Goal: Information Seeking & Learning: Find specific fact

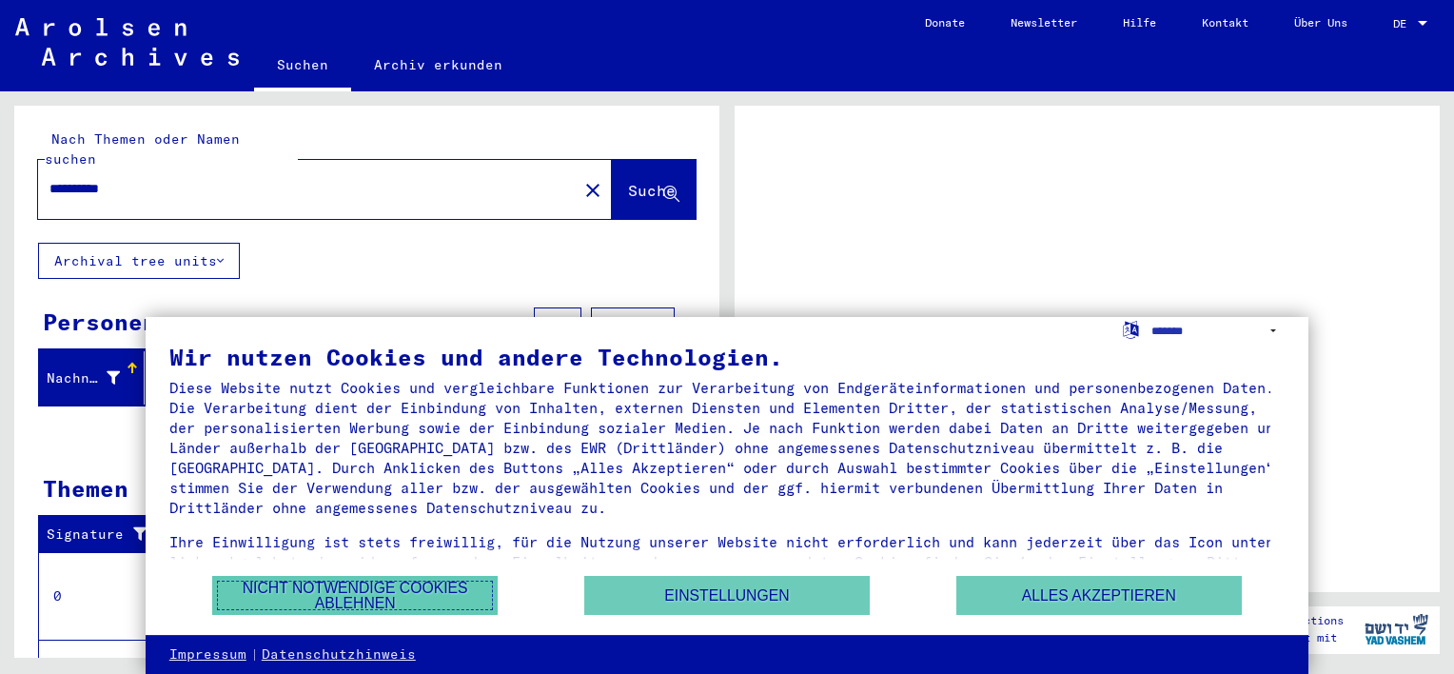
click at [454, 588] on button "Nicht notwendige Cookies ablehnen" at bounding box center [354, 595] width 285 height 39
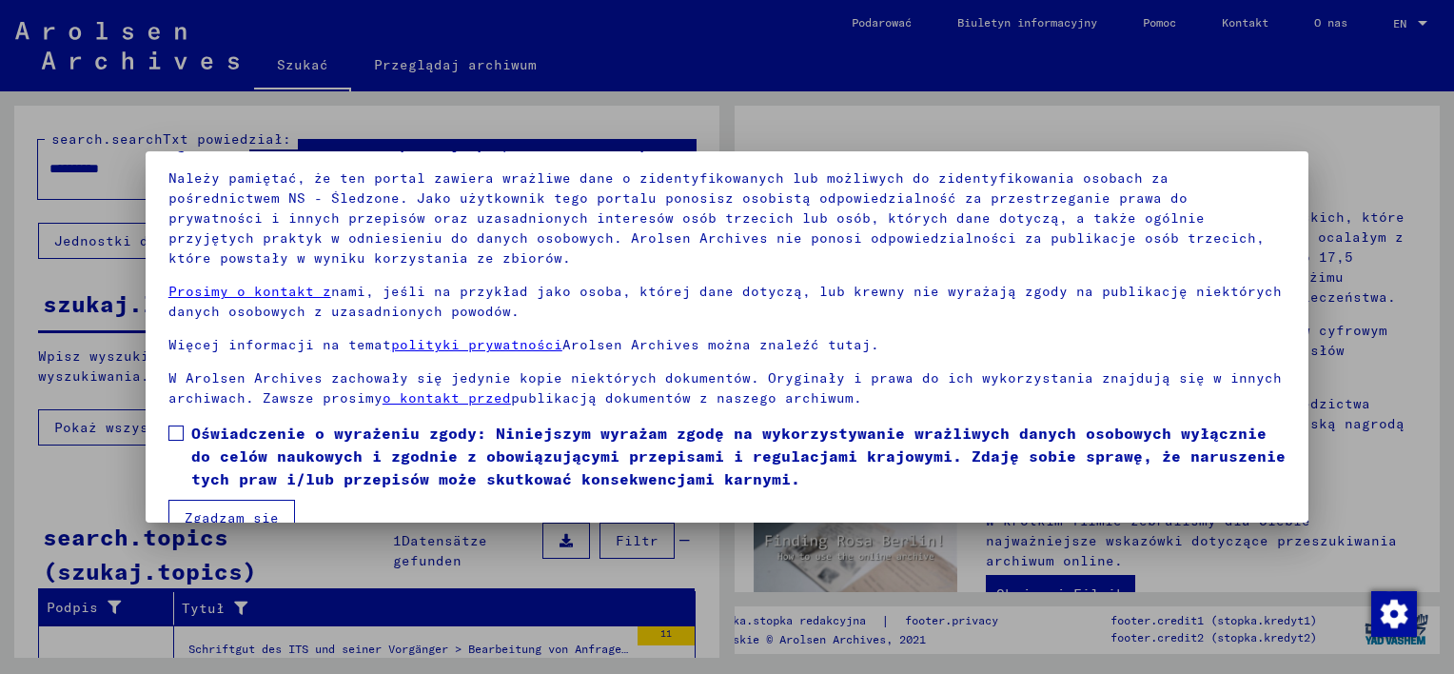
scroll to position [158, 0]
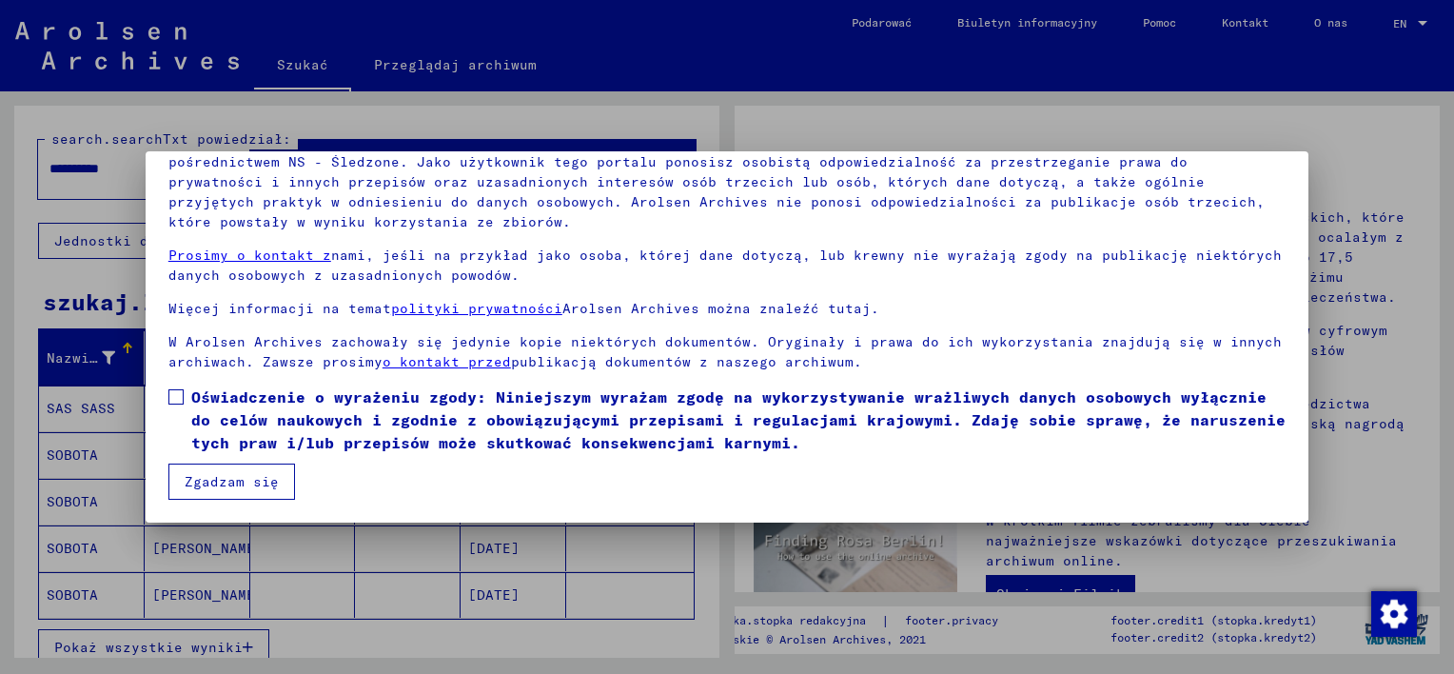
click at [180, 397] on span at bounding box center [175, 396] width 15 height 15
click at [218, 502] on mat-dialog-container "Witamy w archiwum online Arolsen Archives. Nasze warunki użytkowania zostały ok…" at bounding box center [727, 336] width 1163 height 370
click at [221, 489] on button "Zgadzam się" at bounding box center [231, 481] width 127 height 36
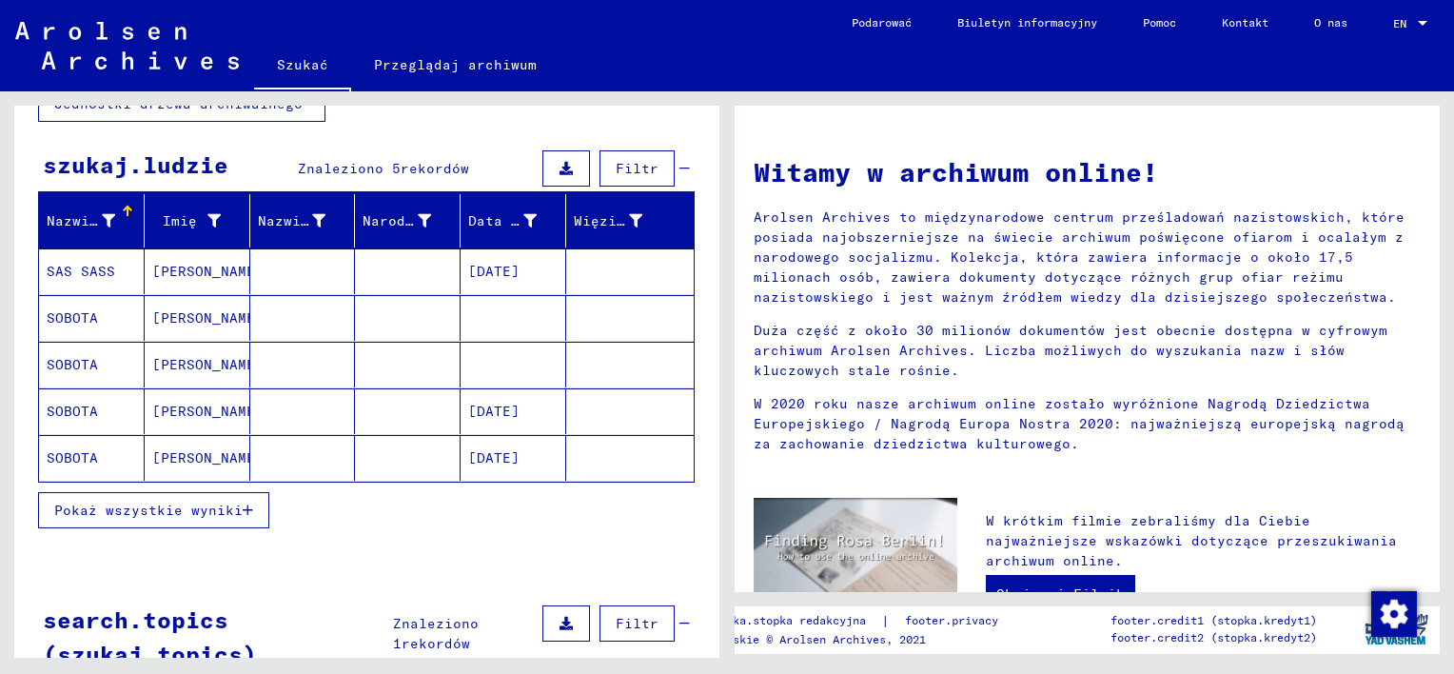
scroll to position [0, 0]
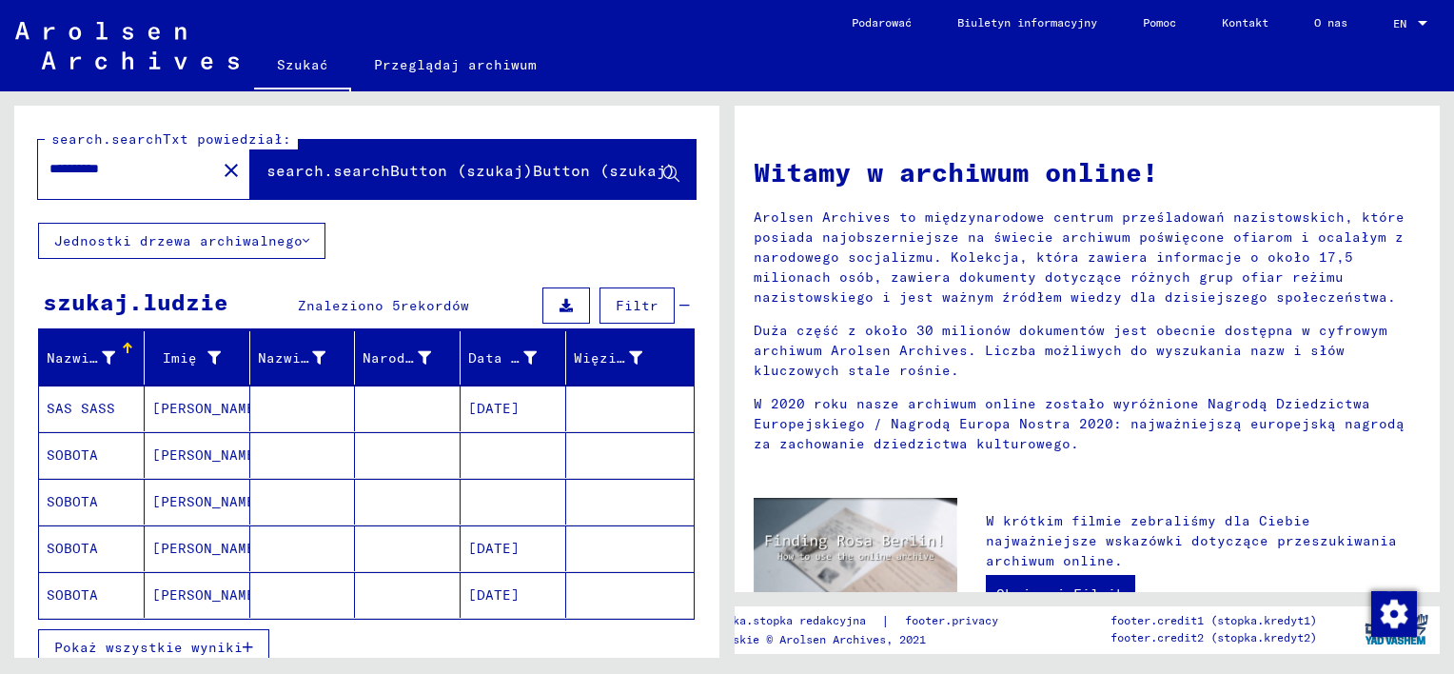
click at [150, 164] on input "**********" at bounding box center [121, 169] width 144 height 20
type input "**********"
click at [360, 167] on span "search.searchButton (szukaj)Button (szukaj)" at bounding box center [470, 170] width 409 height 19
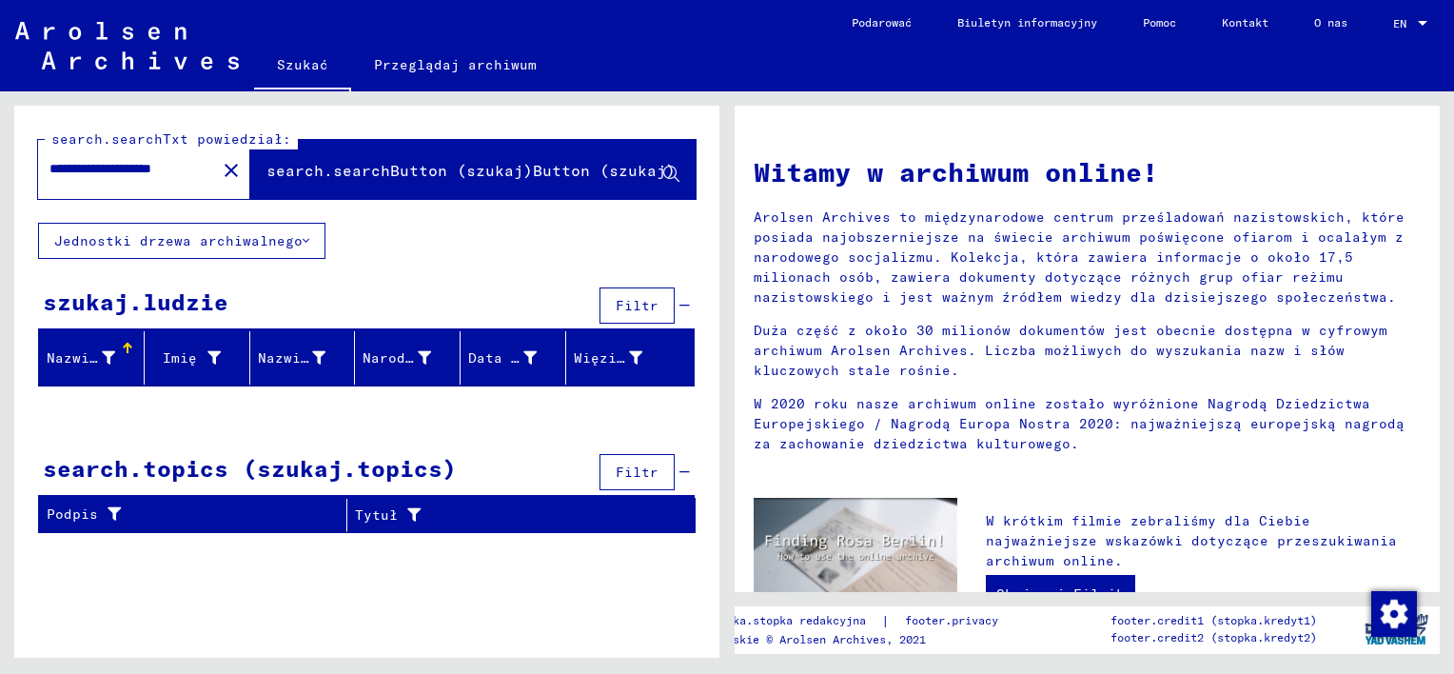
click at [277, 232] on font "Jednostki drzewa archiwalnego" at bounding box center [178, 240] width 248 height 17
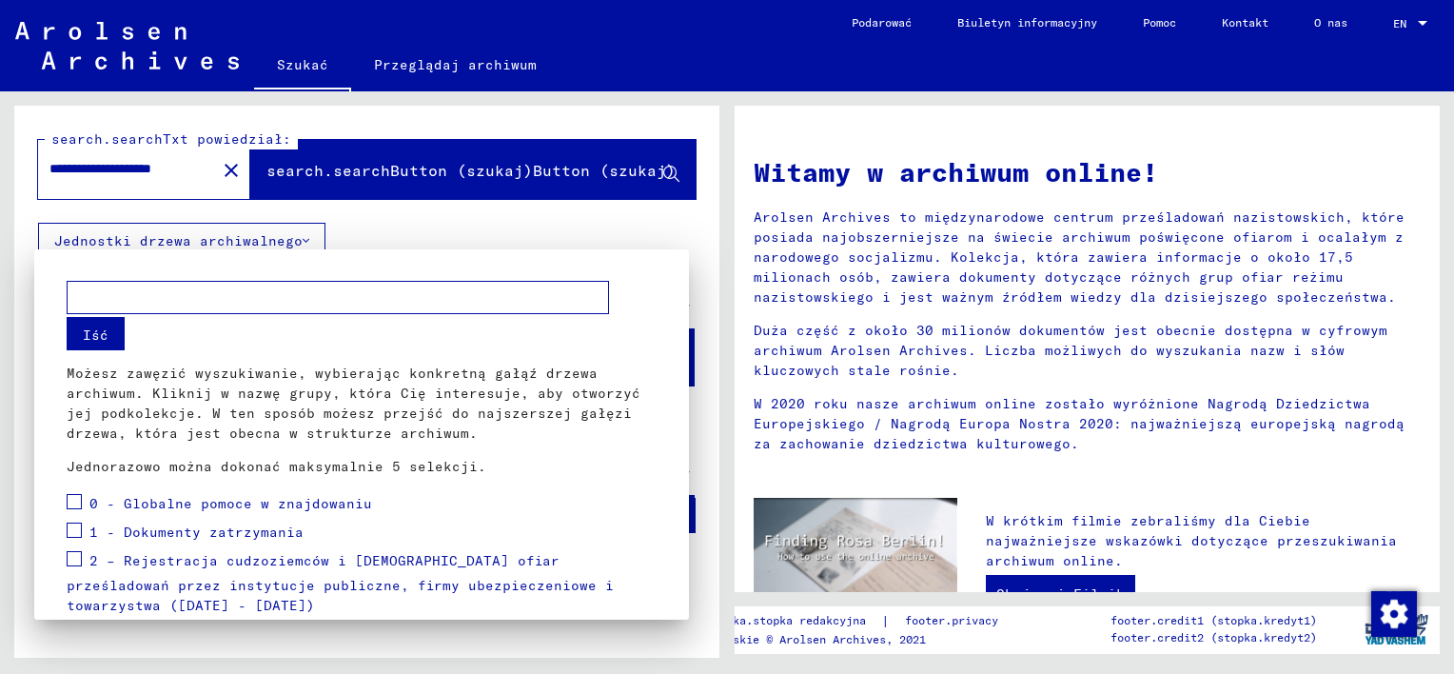
click at [277, 232] on div at bounding box center [727, 337] width 1454 height 674
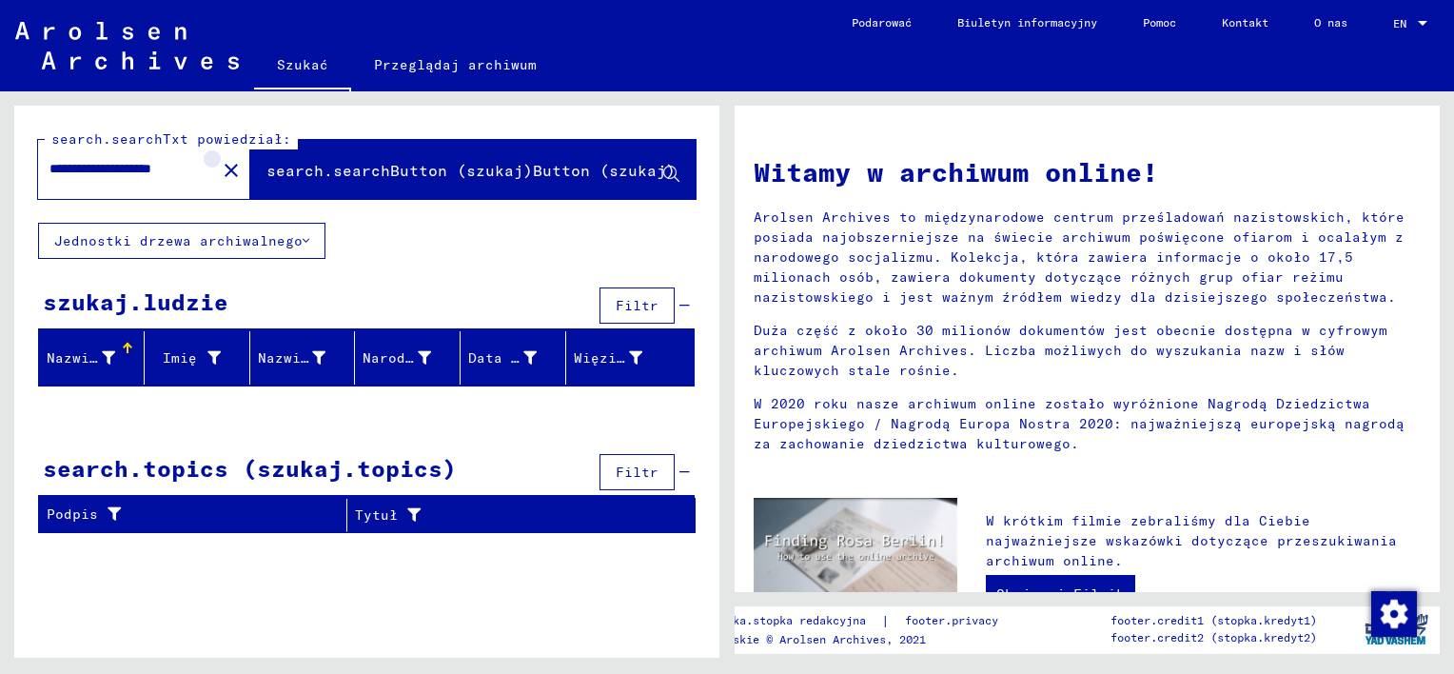
click at [212, 170] on button "close" at bounding box center [231, 169] width 38 height 38
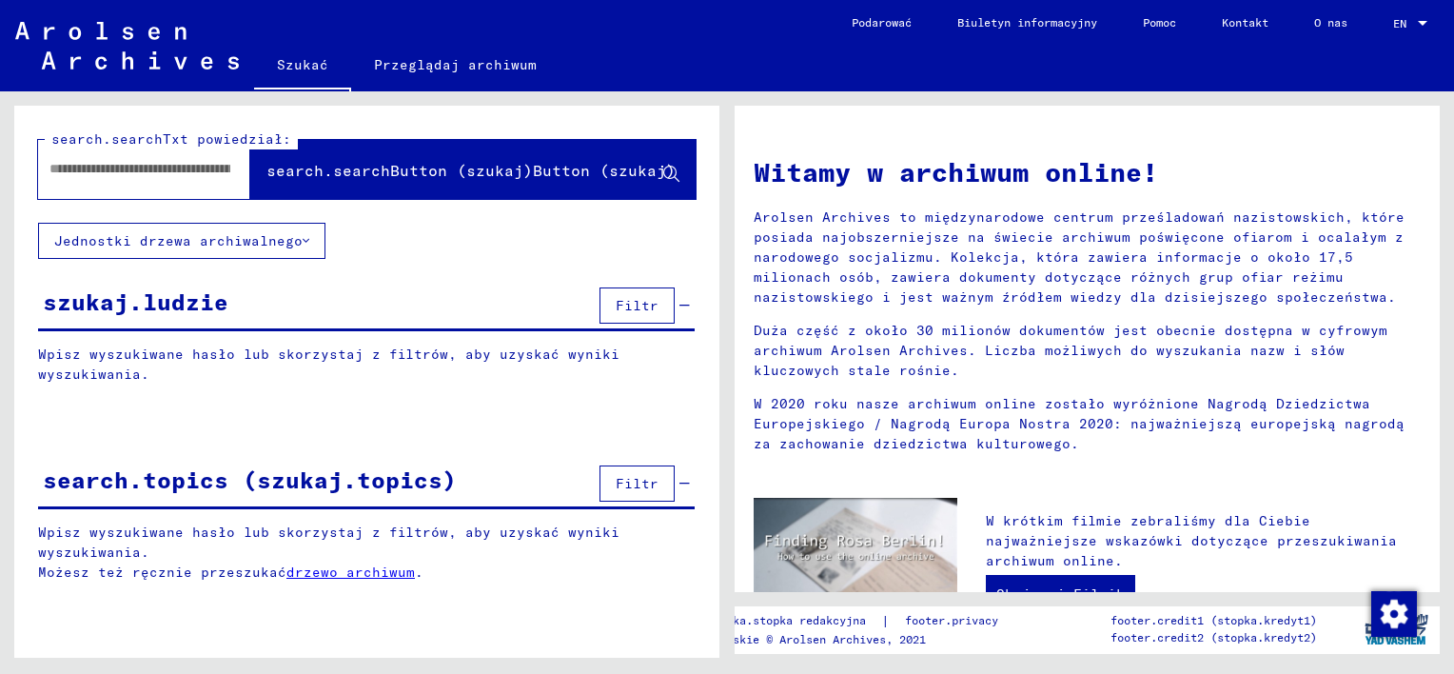
click at [182, 171] on input "text" at bounding box center [139, 169] width 181 height 20
type input "**********"
click at [249, 236] on font "Jednostki drzewa archiwalnego" at bounding box center [178, 240] width 248 height 17
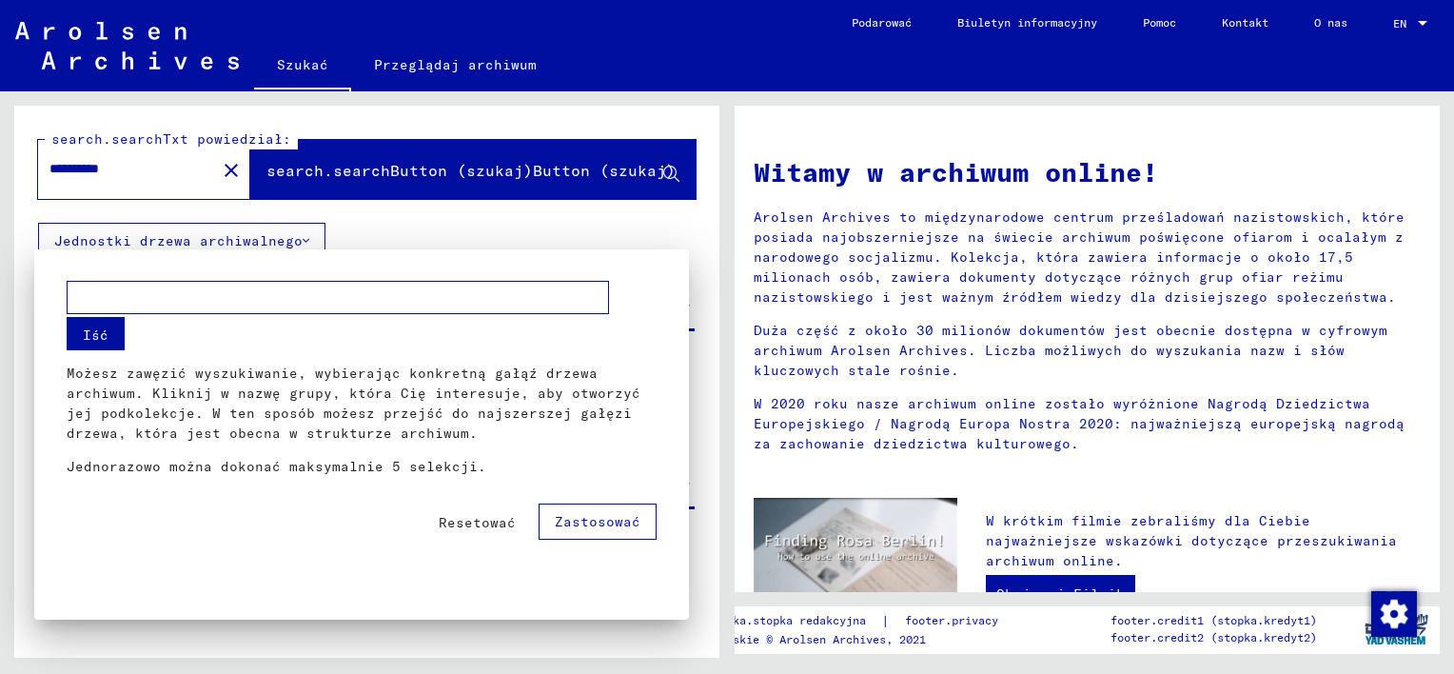
click at [249, 236] on div at bounding box center [727, 337] width 1454 height 674
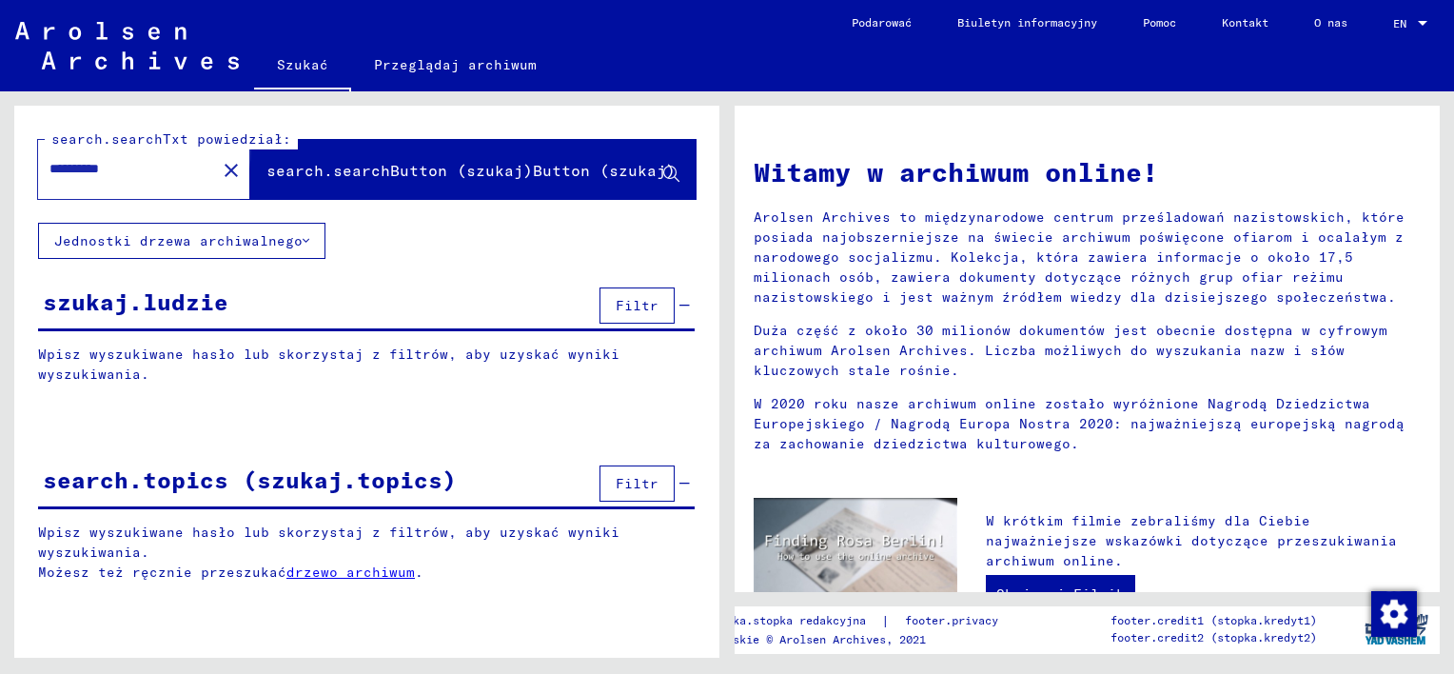
click at [556, 170] on span "search.searchButton (szukaj)Button (szukaj)" at bounding box center [470, 170] width 409 height 19
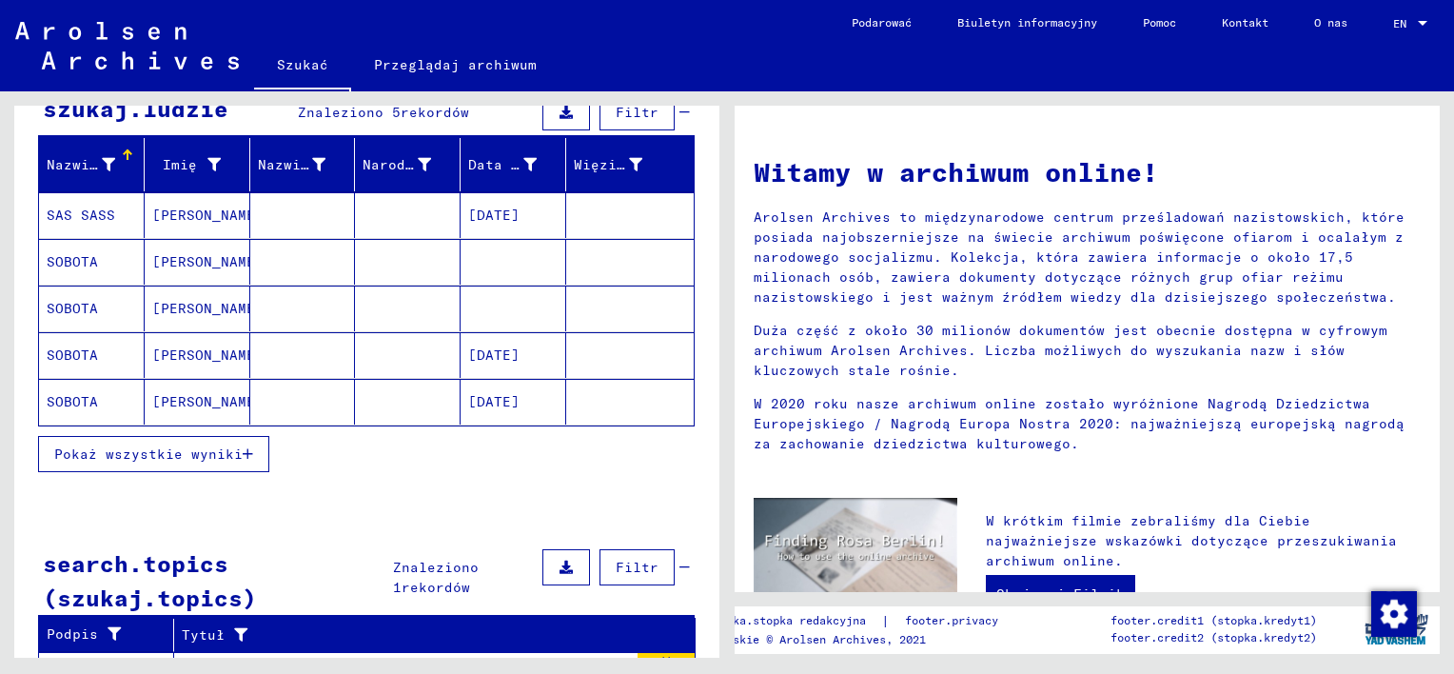
scroll to position [190, 0]
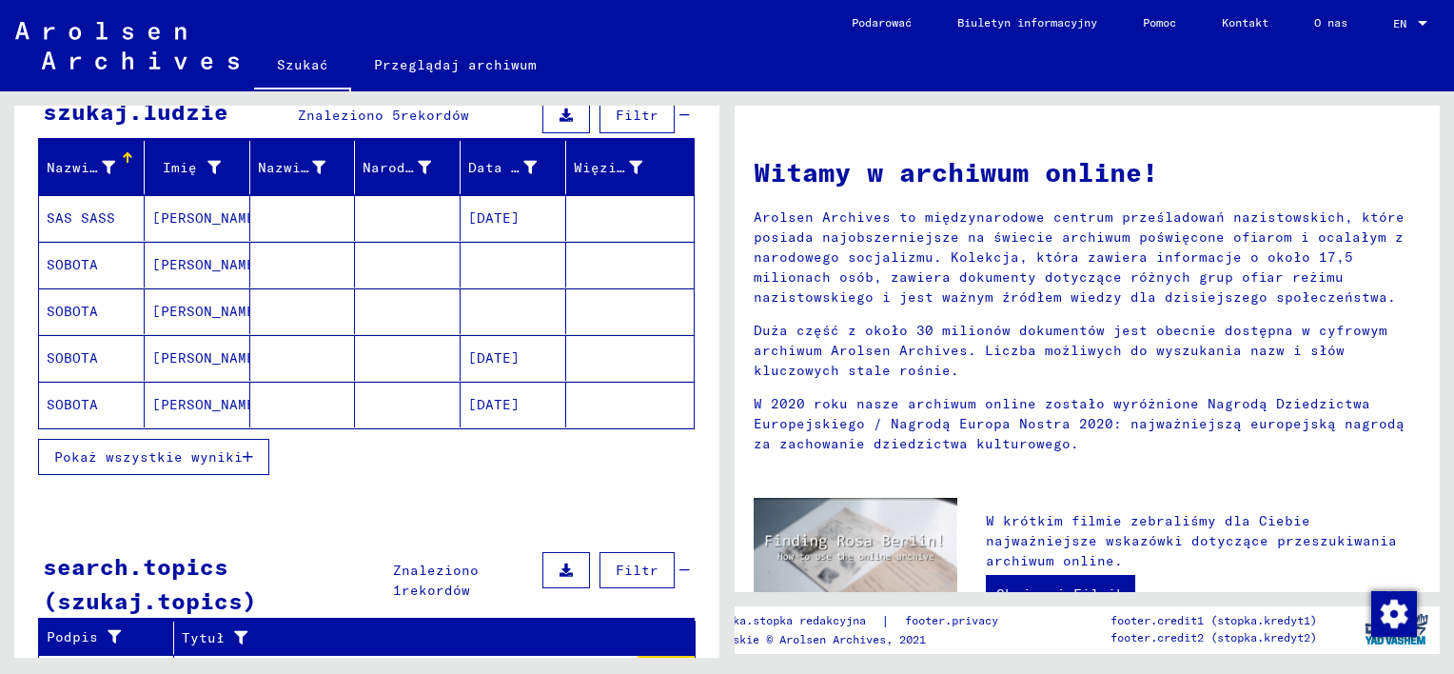
click at [478, 260] on mat-cell at bounding box center [513, 265] width 106 height 46
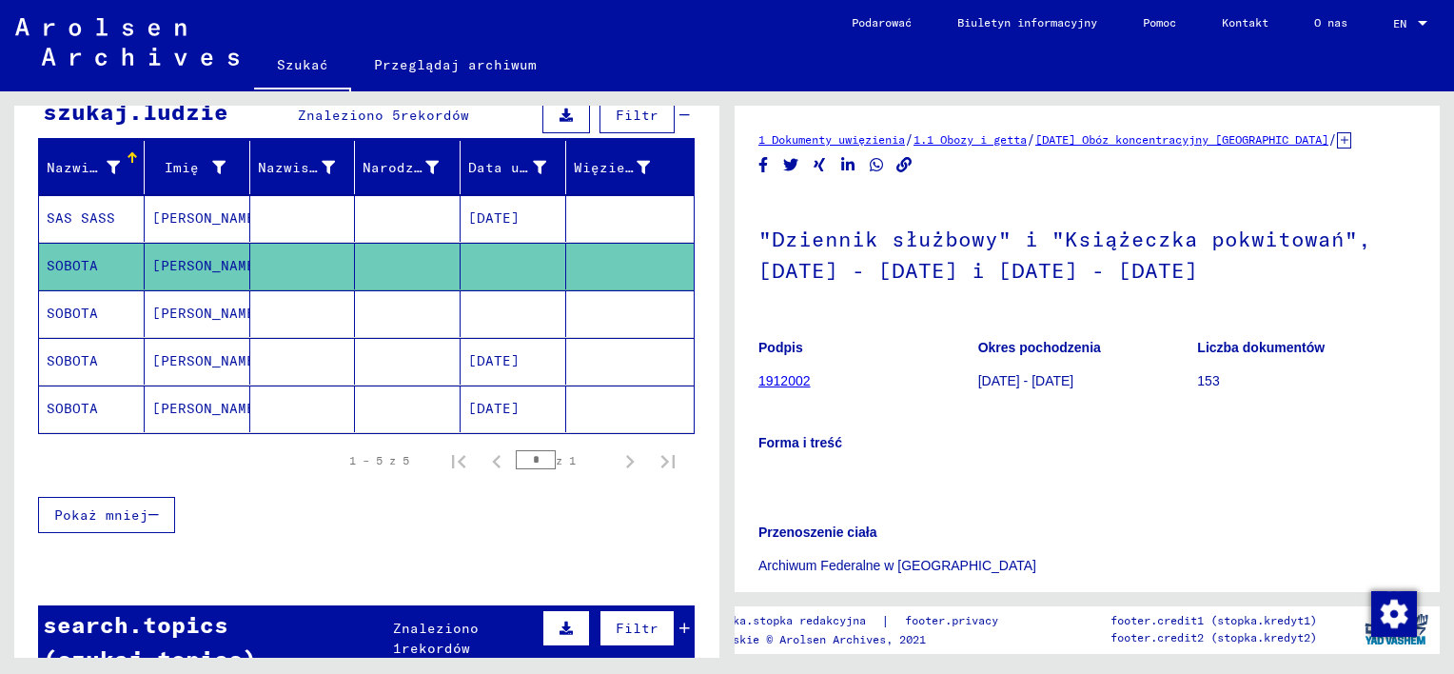
click at [776, 377] on link "1912002" at bounding box center [784, 380] width 52 height 15
click at [787, 383] on link "1912002" at bounding box center [784, 380] width 52 height 15
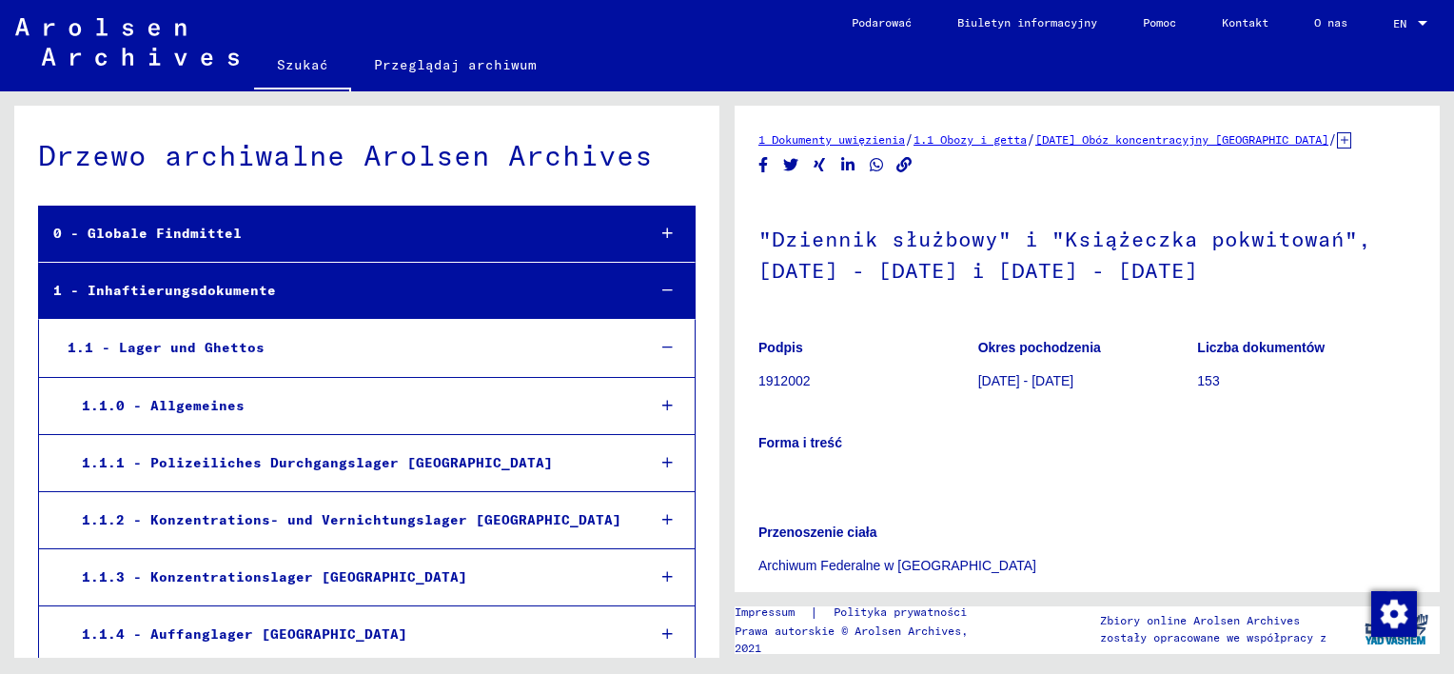
scroll to position [3752, 0]
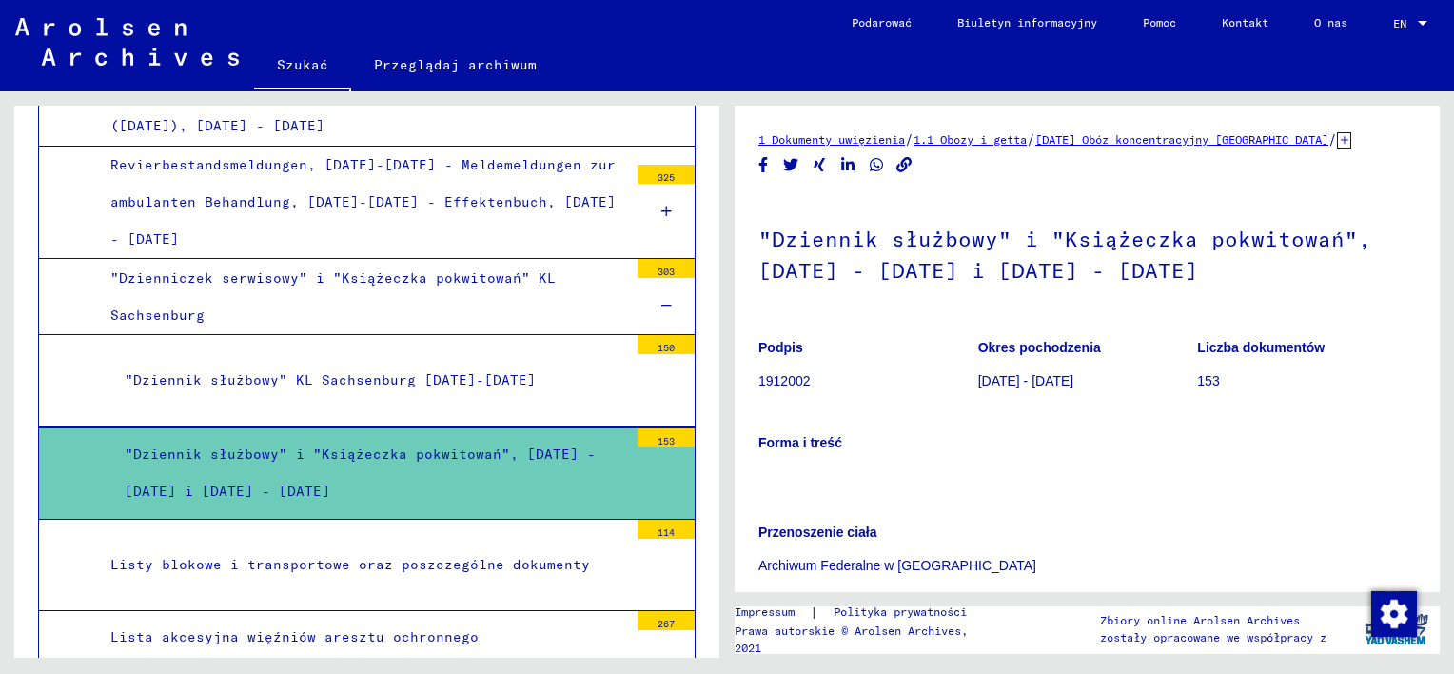
click at [510, 436] on div ""Dziennik służbowy" i "Książeczka pokwitowań", [DATE] - [DATE] i [DATE] - [DATE]" at bounding box center [369, 473] width 518 height 74
click at [510, 546] on div "Listy blokowe i transportowe oraz poszczególne dokumenty" at bounding box center [362, 564] width 532 height 37
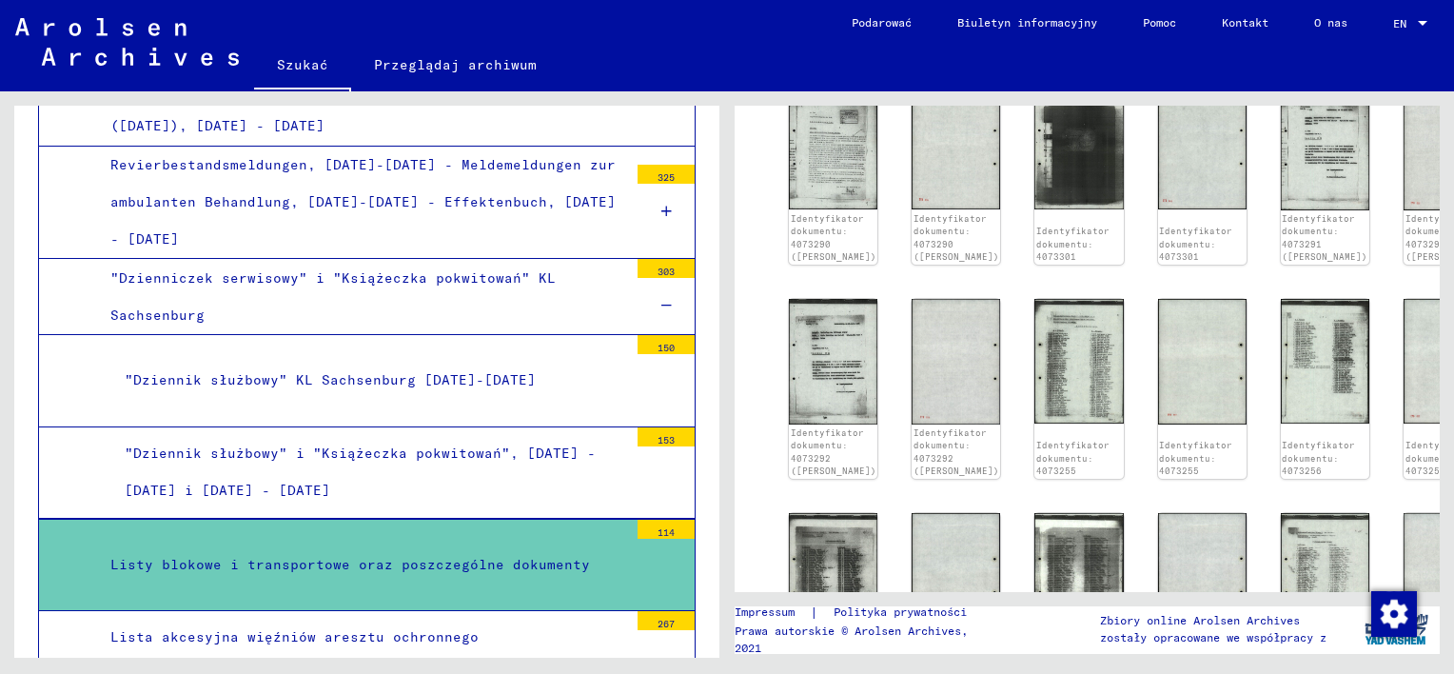
scroll to position [1427, 0]
